Goal: Information Seeking & Learning: Learn about a topic

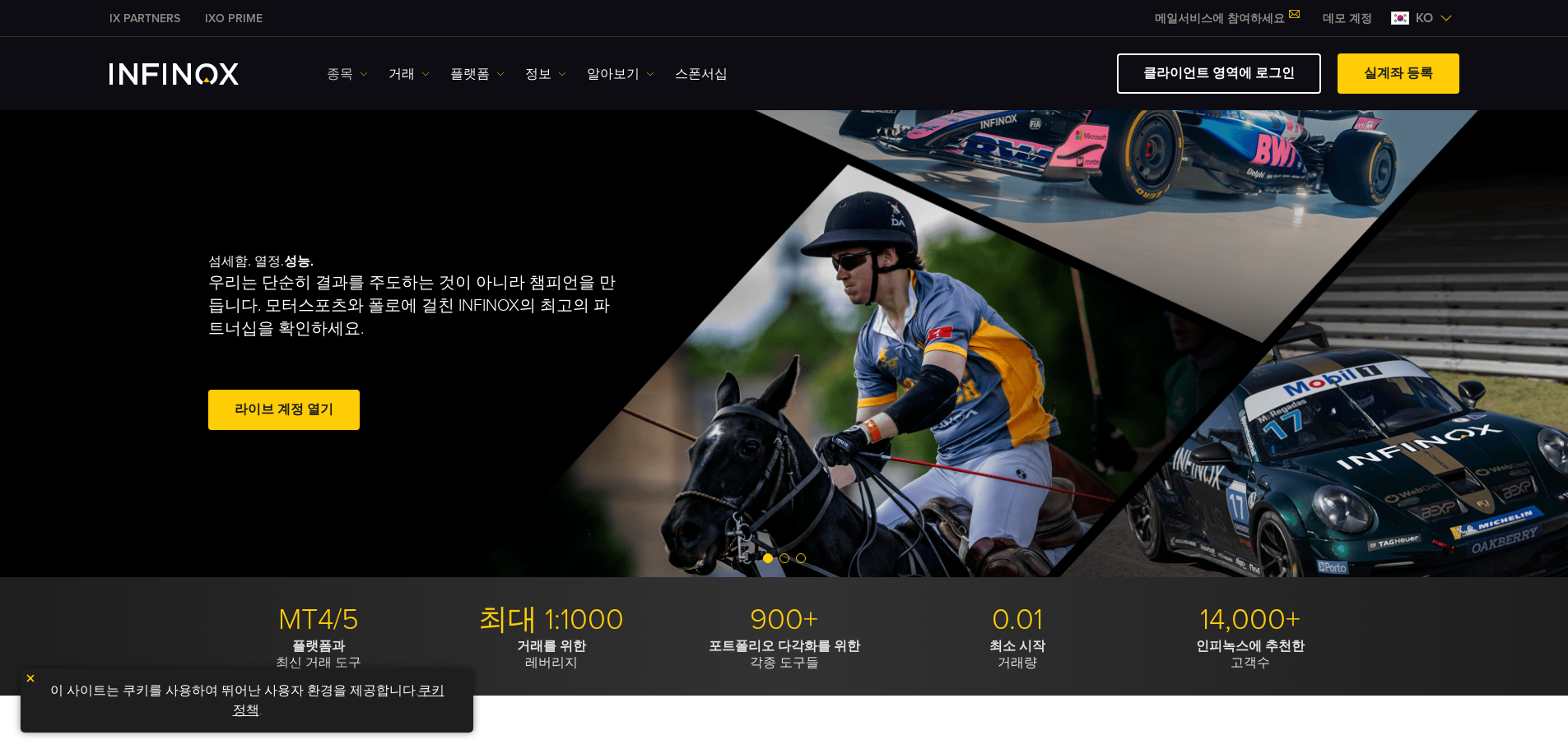
click at [355, 69] on link "종목" at bounding box center [347, 74] width 41 height 20
click at [399, 71] on link "거래" at bounding box center [408, 74] width 41 height 20
click at [458, 71] on link "플랫폼" at bounding box center [476, 74] width 54 height 20
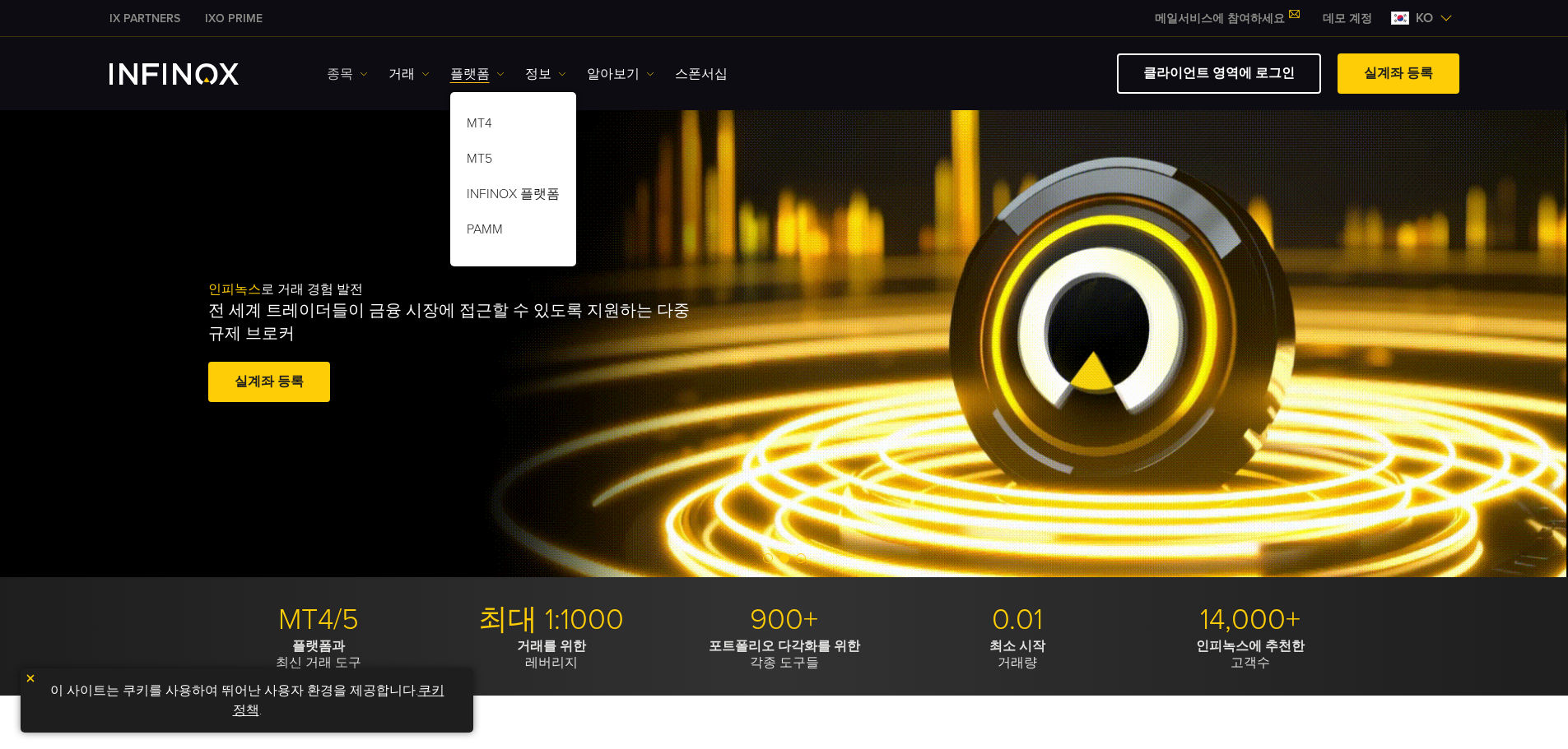
click at [360, 71] on img at bounding box center [364, 74] width 8 height 8
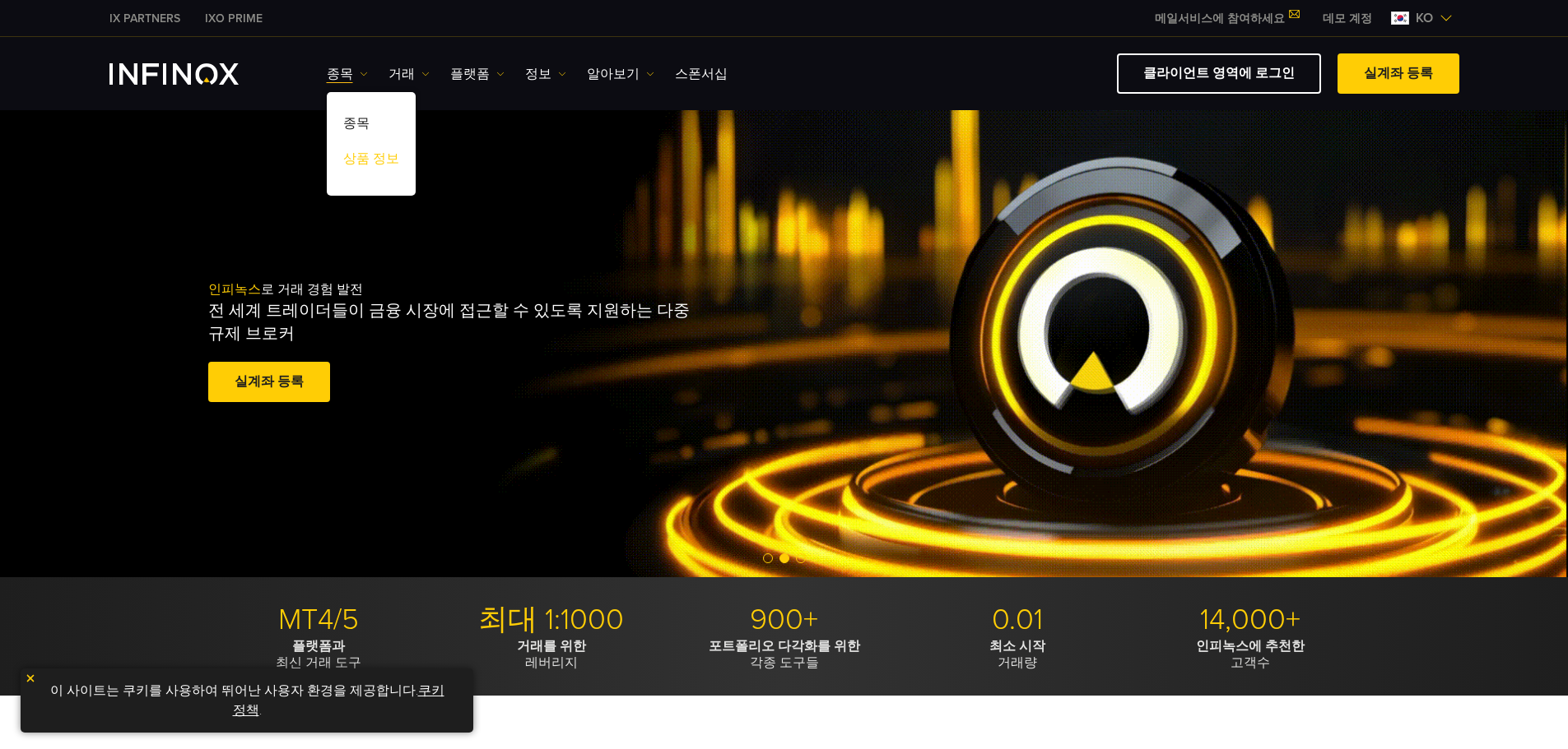
click at [387, 167] on link "상품 정보" at bounding box center [371, 162] width 89 height 35
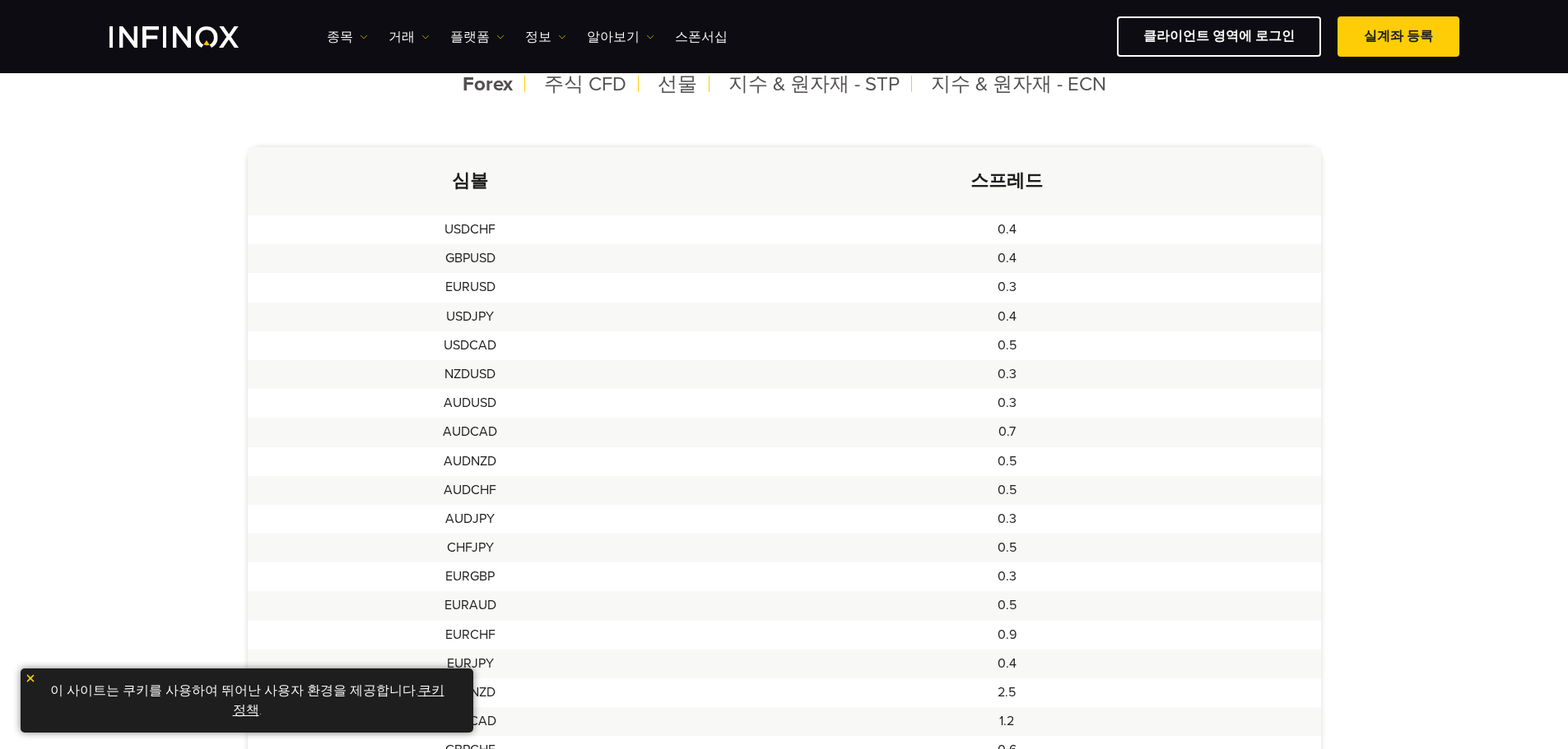
scroll to position [247, 0]
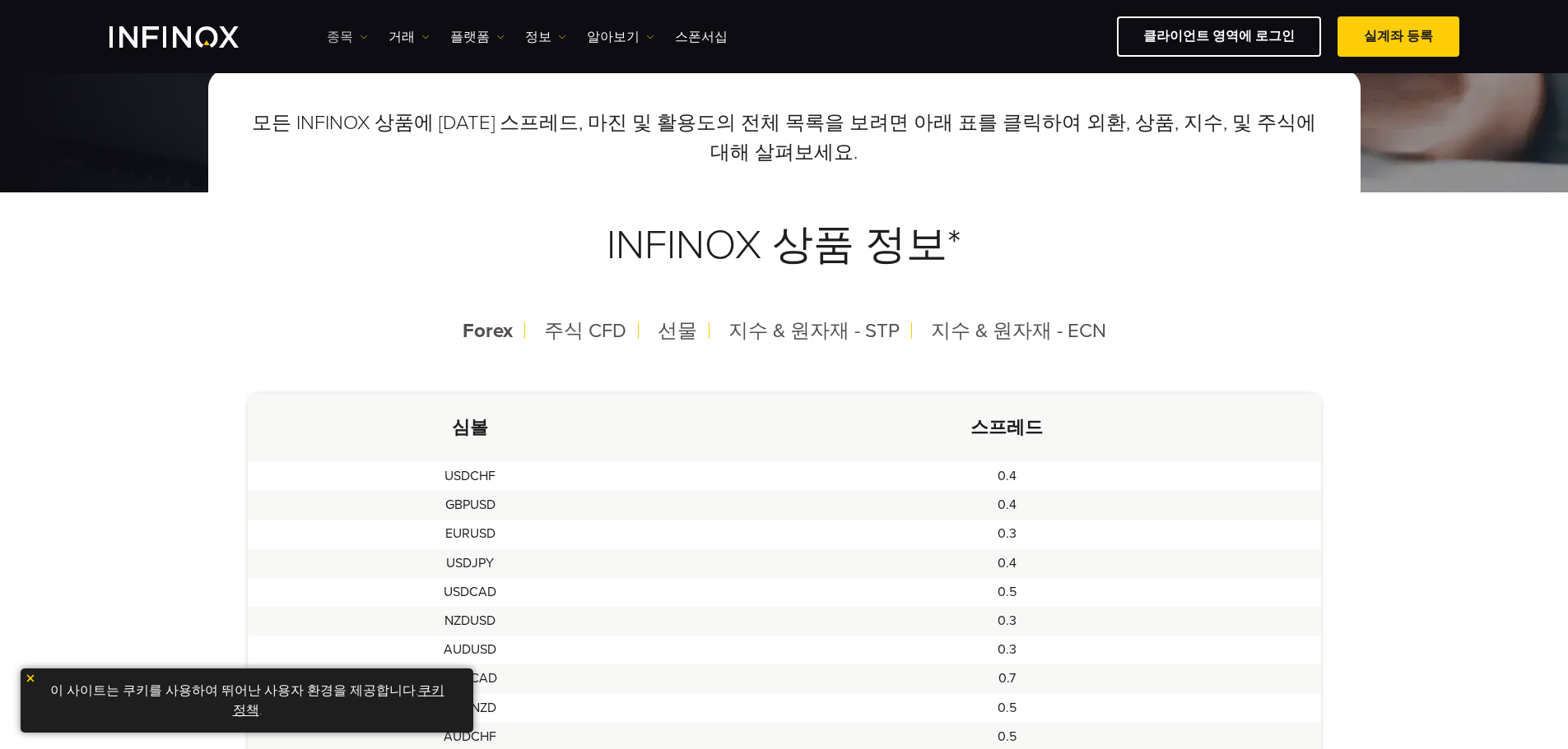
click at [348, 38] on link "종목" at bounding box center [347, 38] width 41 height 20
click at [362, 85] on link "종목" at bounding box center [371, 89] width 89 height 35
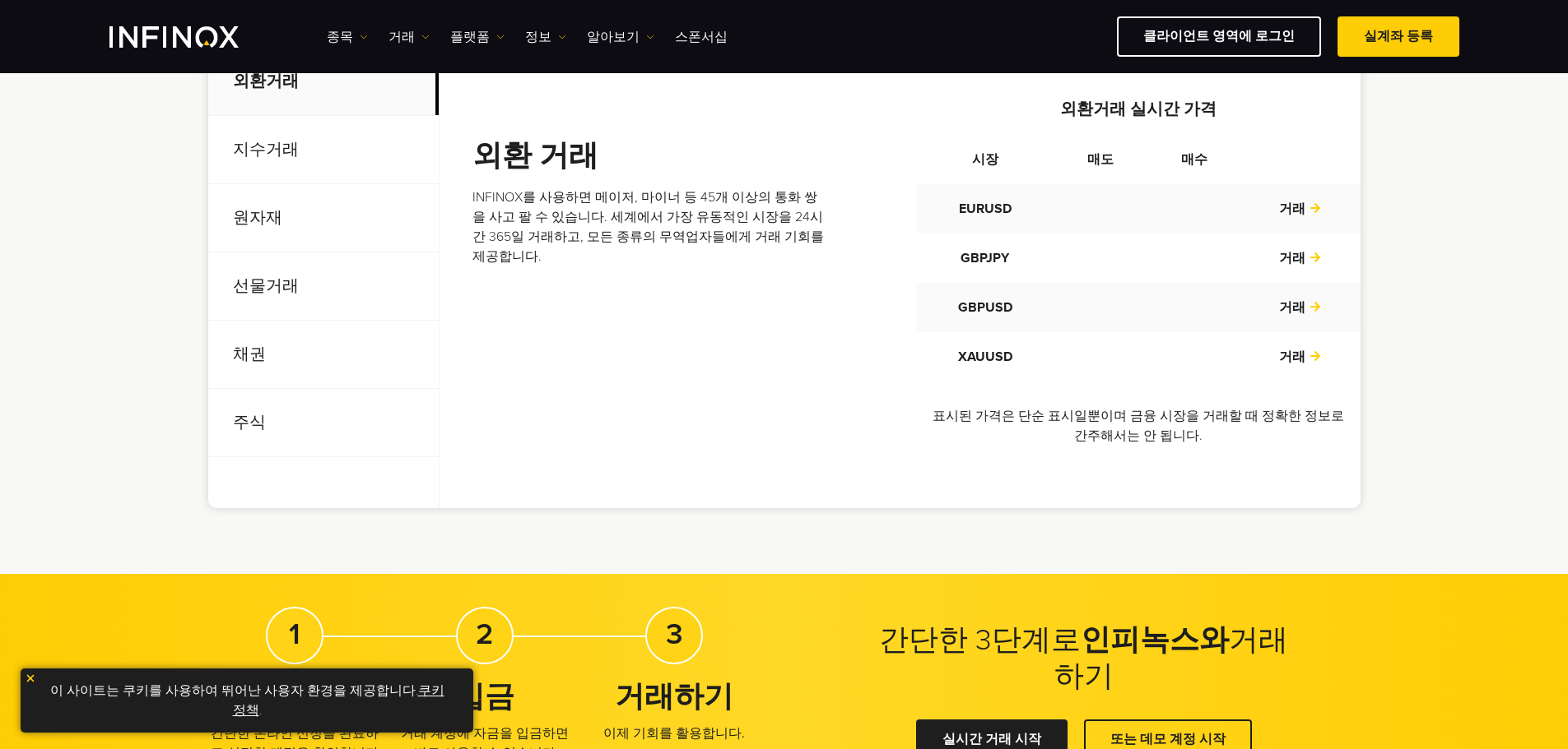
scroll to position [576, 0]
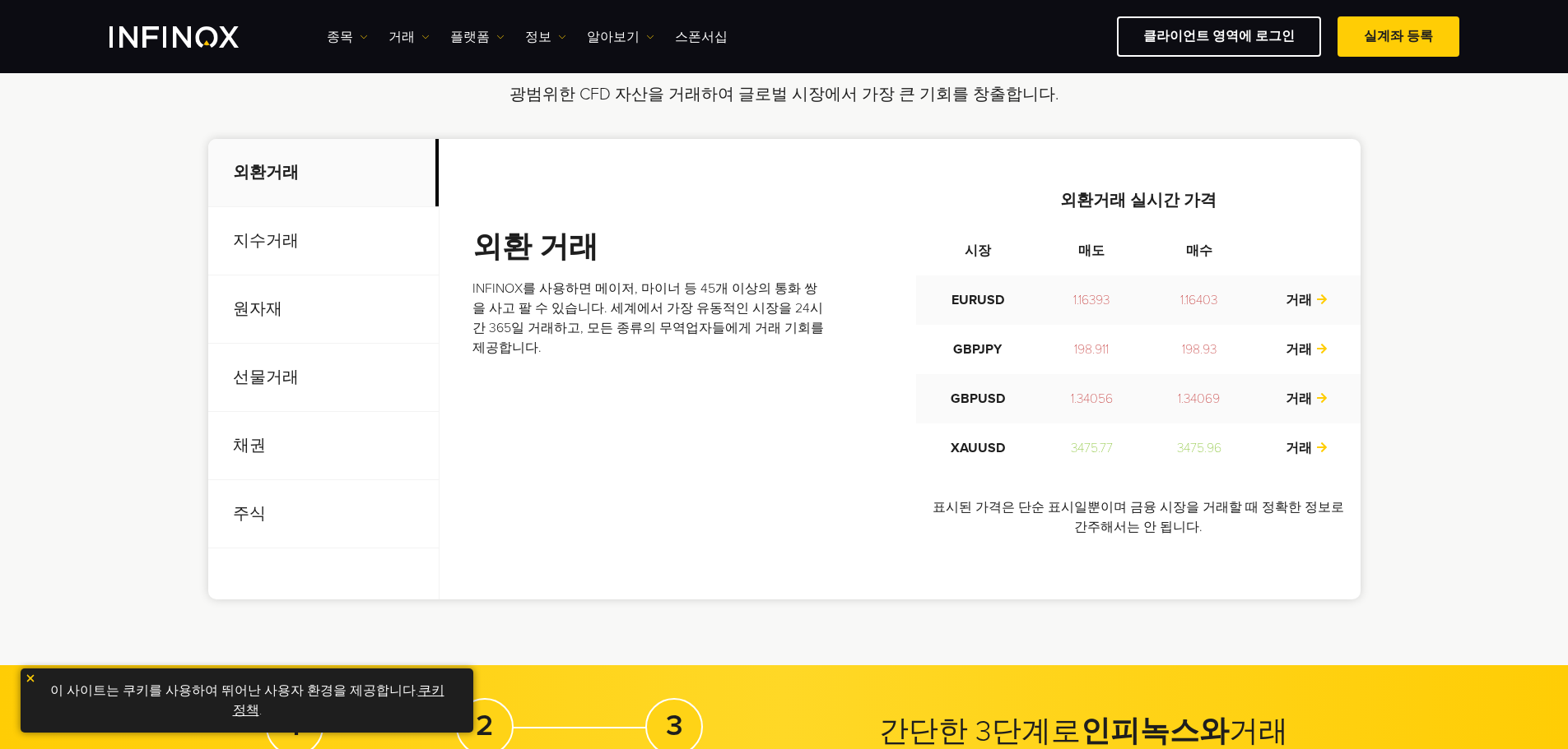
click at [325, 377] on p "선물거래" at bounding box center [324, 378] width 230 height 68
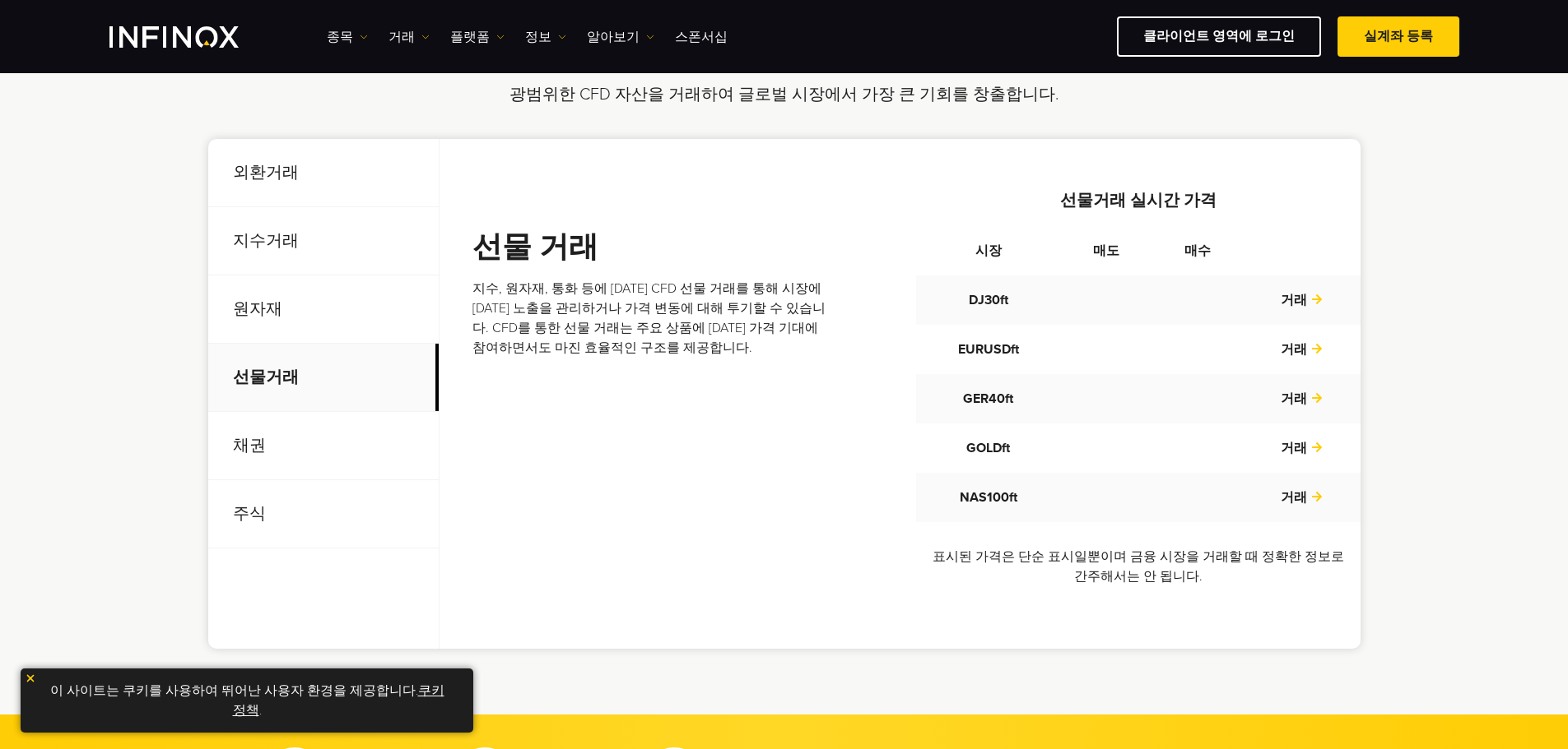
scroll to position [0, 0]
click at [341, 327] on p "원자재" at bounding box center [324, 309] width 230 height 68
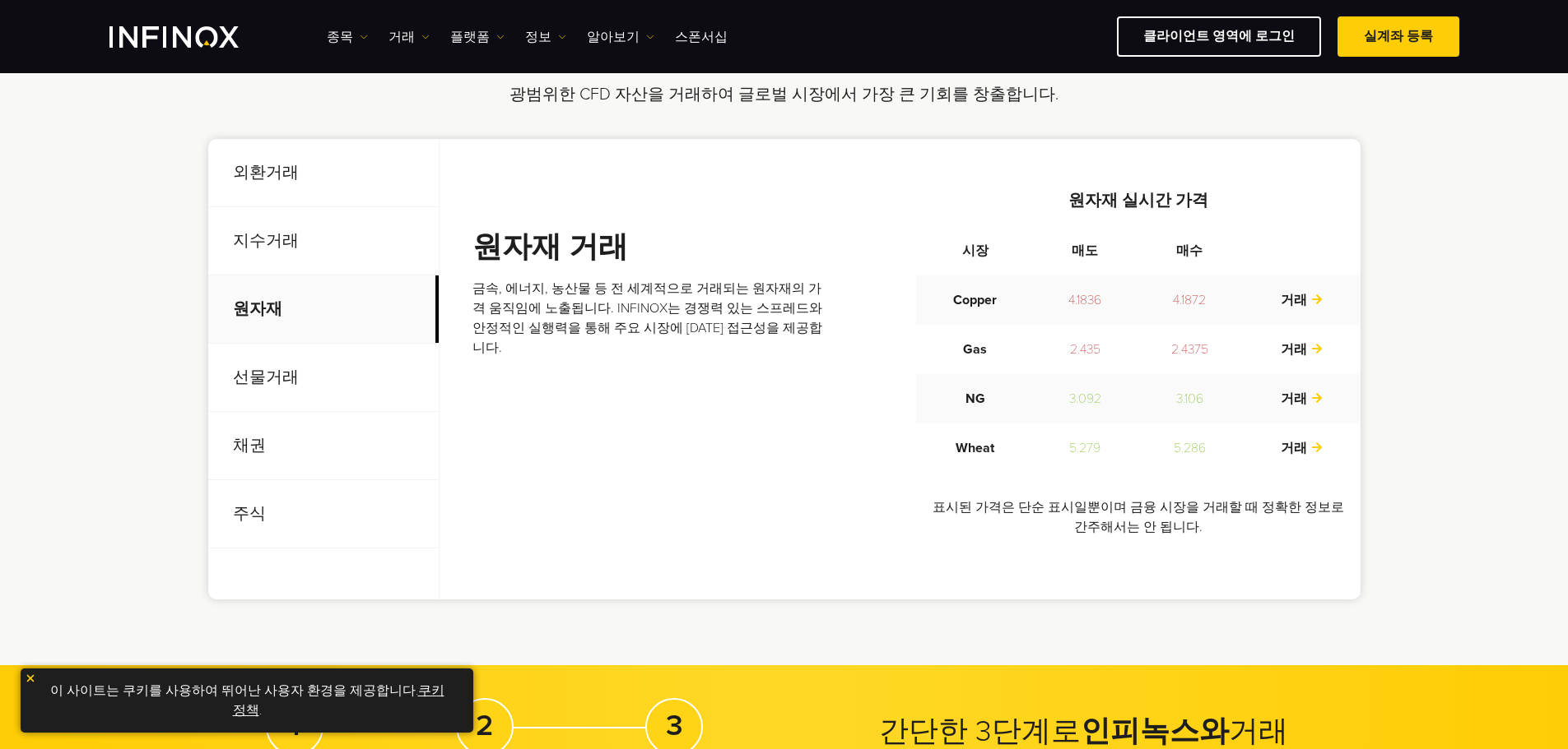
click at [324, 284] on p "원자재" at bounding box center [324, 309] width 230 height 68
click at [341, 235] on p "지수거래" at bounding box center [324, 242] width 230 height 68
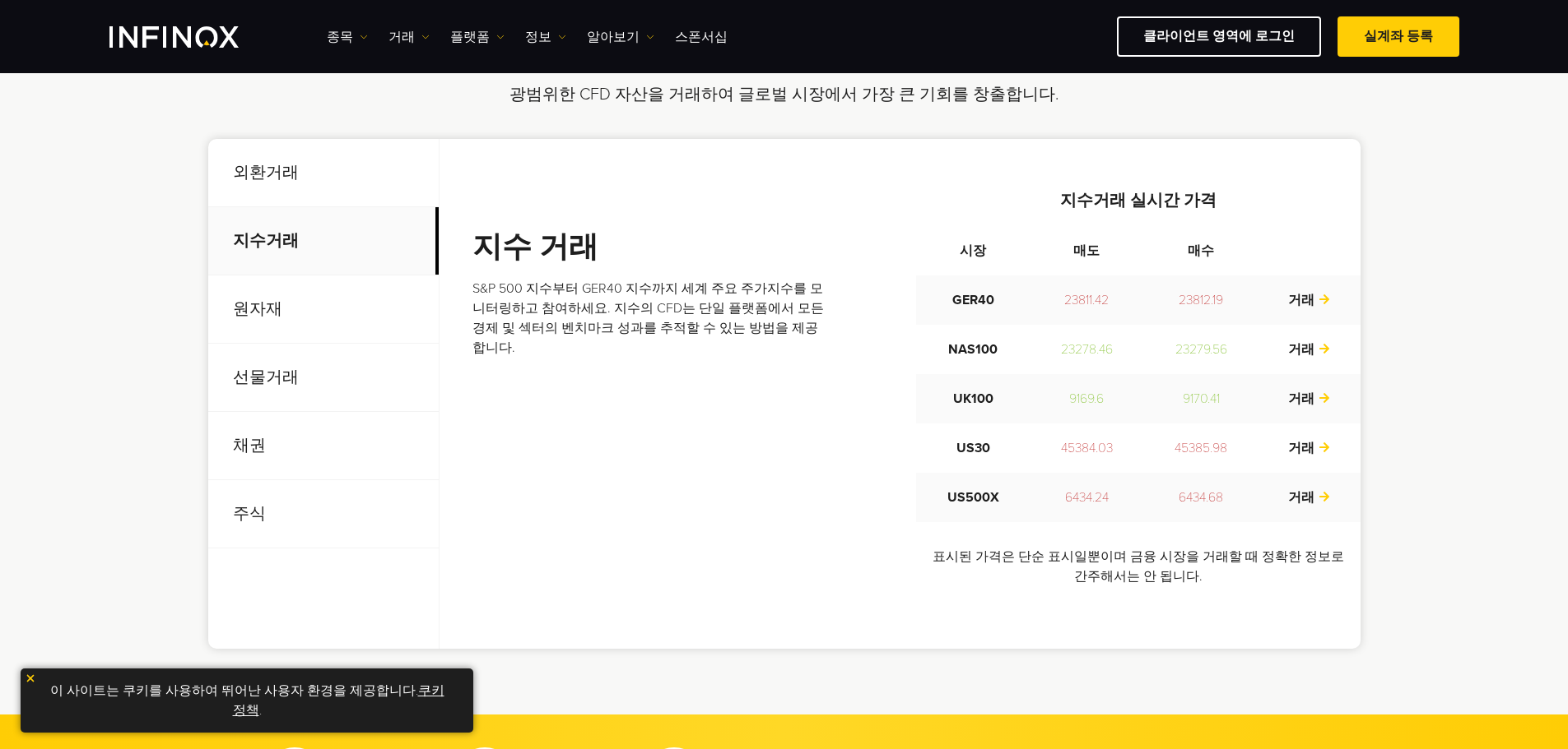
click at [356, 196] on p "외환거래" at bounding box center [324, 173] width 230 height 68
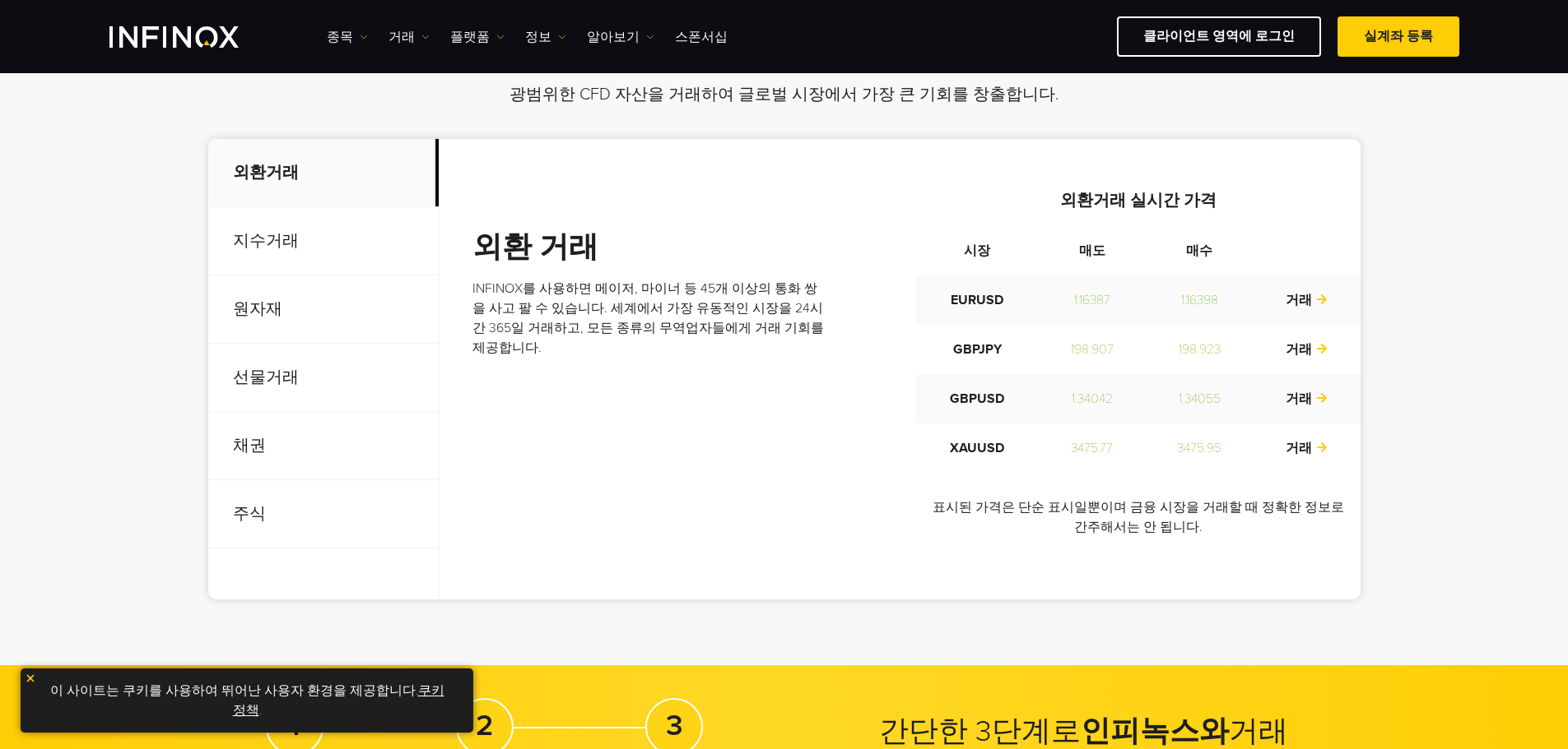
click at [325, 510] on p "주식" at bounding box center [324, 515] width 230 height 68
